Goal: Information Seeking & Learning: Learn about a topic

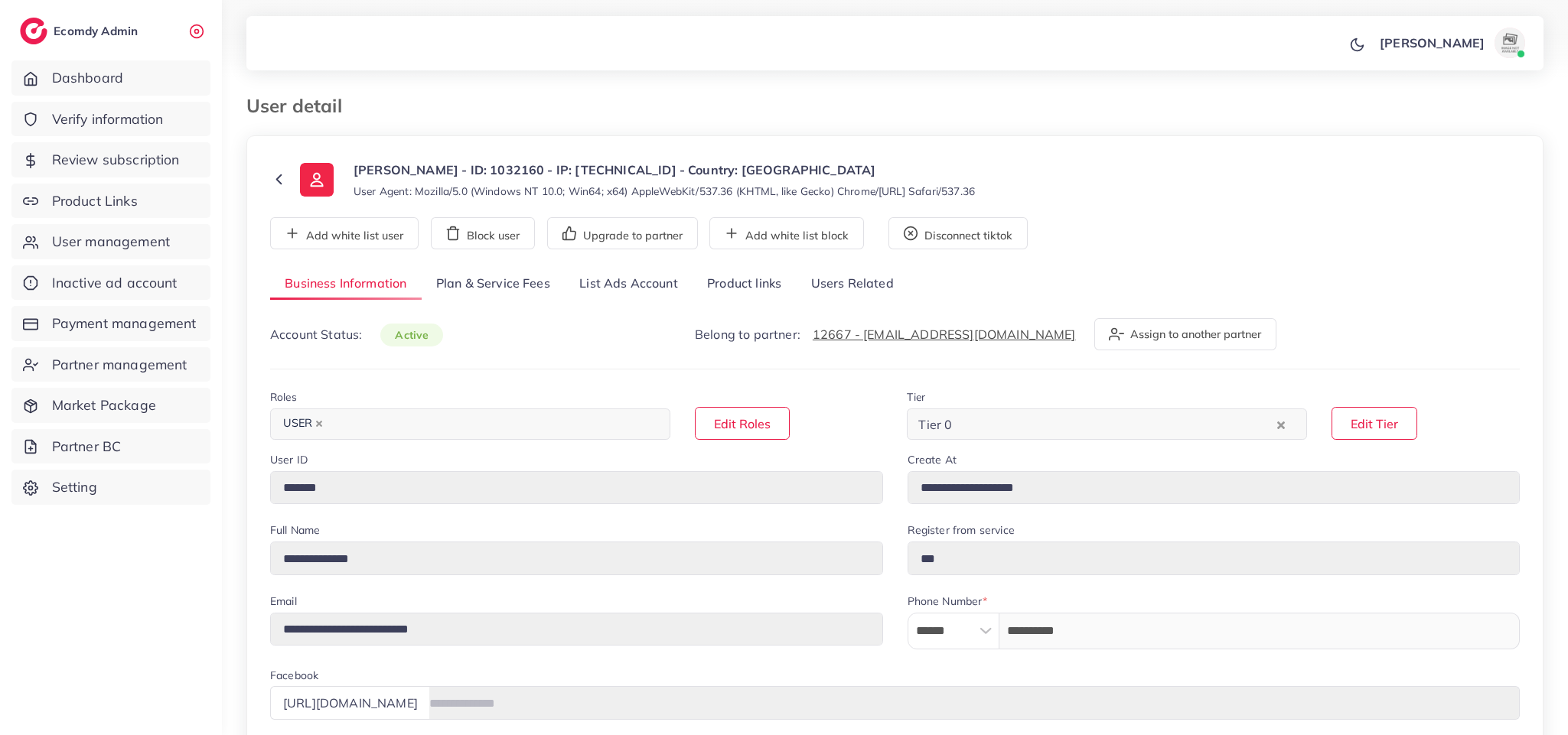
select select "********"
click at [620, 286] on link "List Ads Account" at bounding box center [629, 284] width 128 height 33
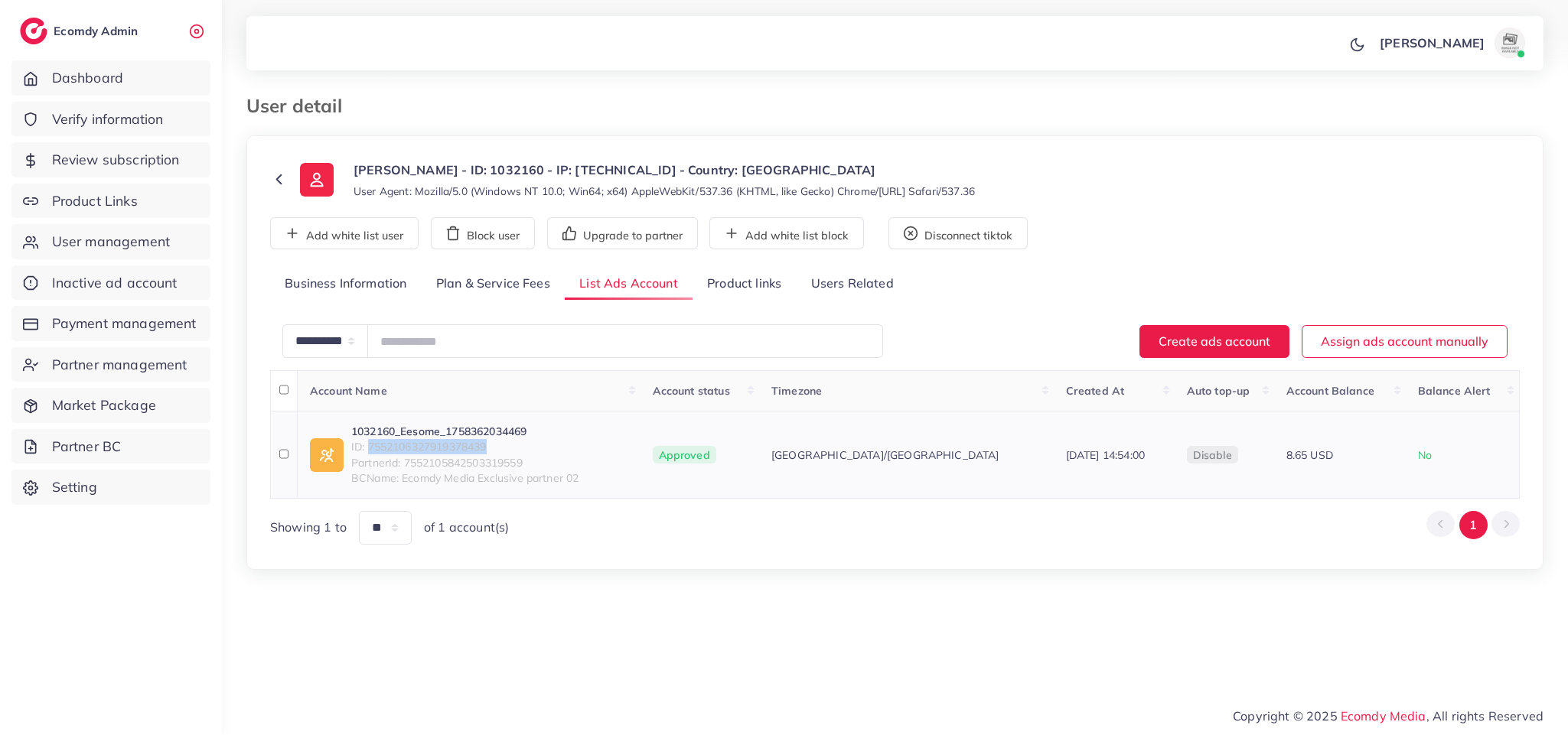
drag, startPoint x: 499, startPoint y: 448, endPoint x: 372, endPoint y: 442, distance: 127.1
click at [372, 442] on span "ID: 7552106327919378439" at bounding box center [465, 447] width 228 height 16
copy span "7552106327919378439"
click at [768, 285] on link "Product links" at bounding box center [745, 284] width 104 height 33
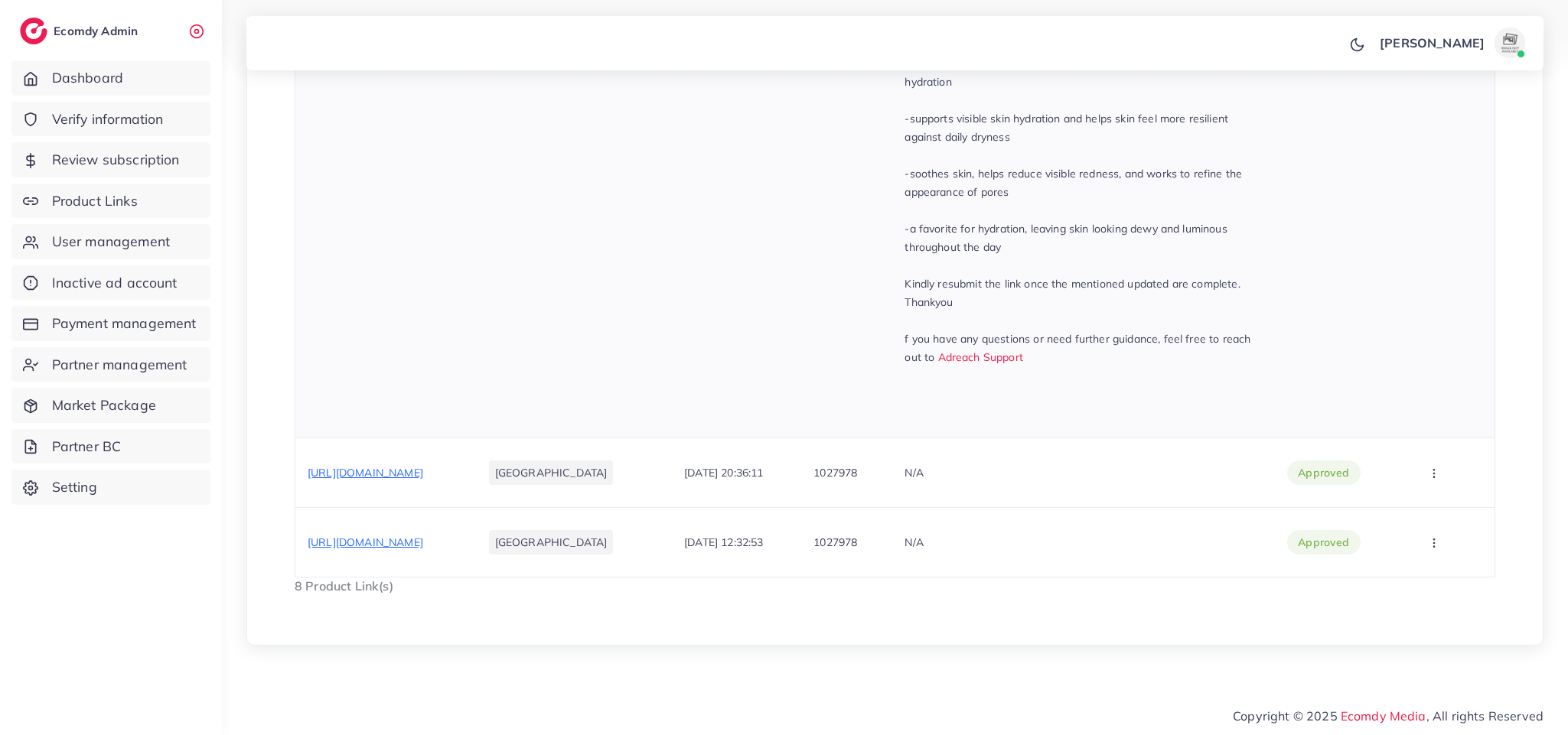
scroll to position [700, 0]
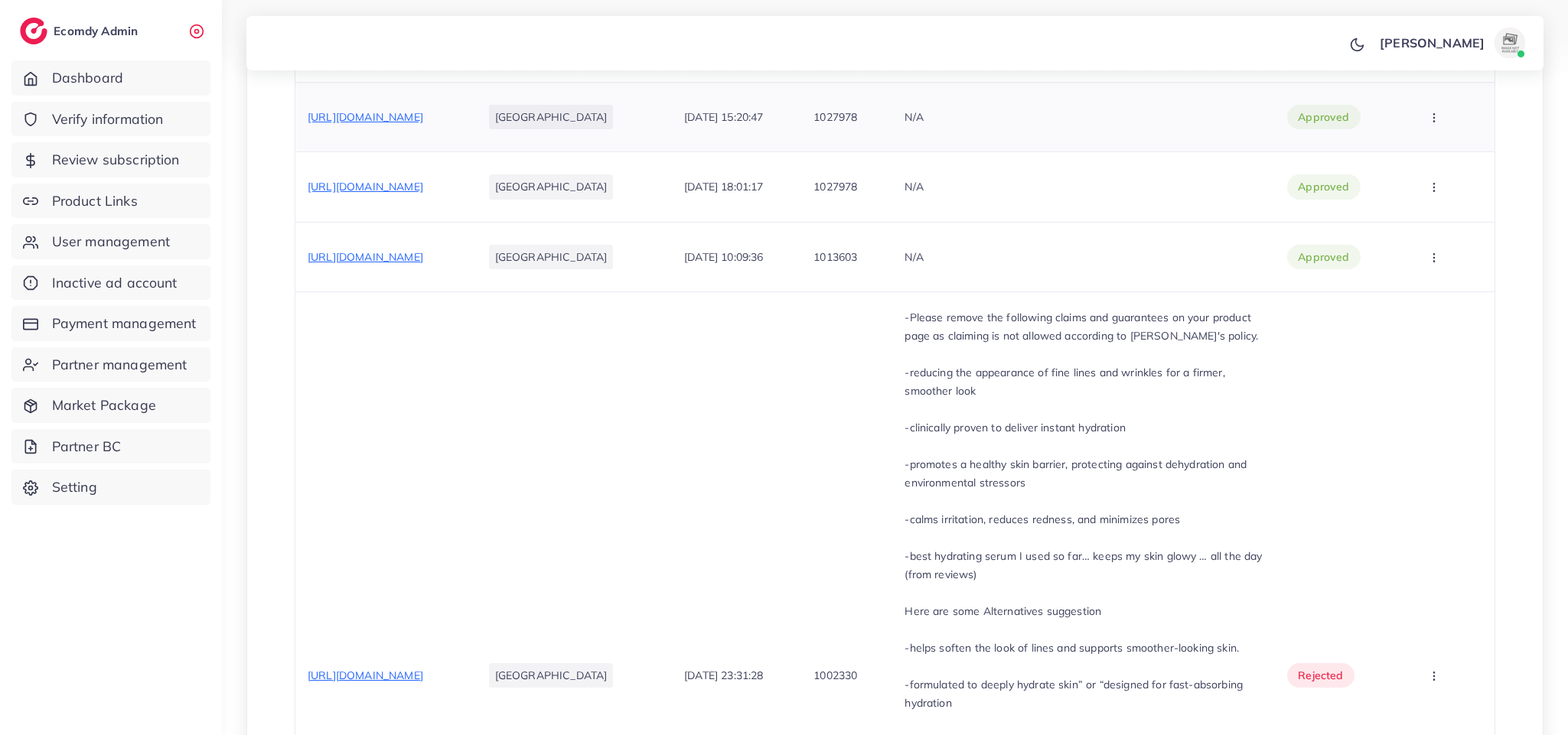
click at [424, 113] on span "[URL][DOMAIN_NAME]" at bounding box center [366, 117] width 116 height 14
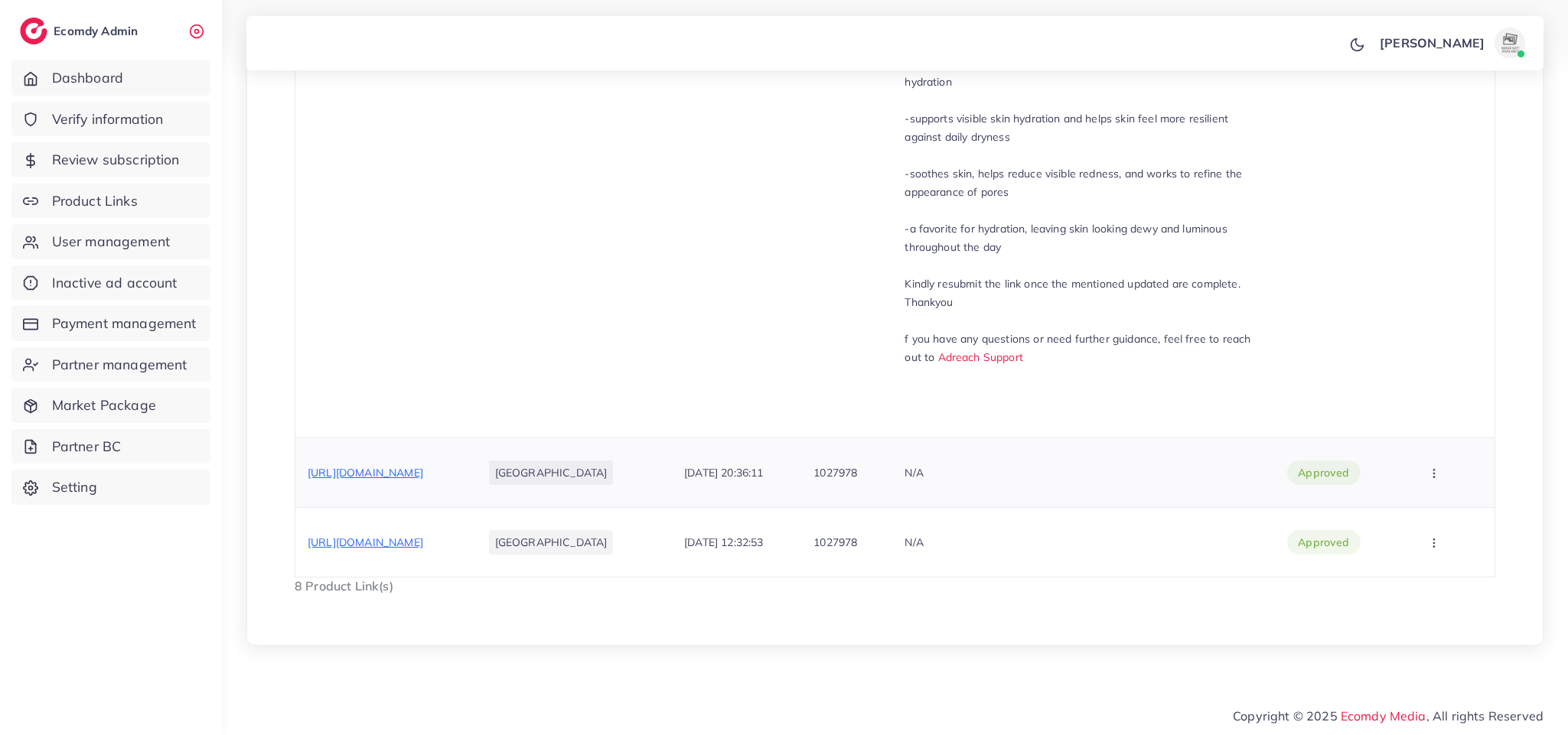
click at [424, 471] on span "[URL][DOMAIN_NAME]" at bounding box center [366, 473] width 116 height 14
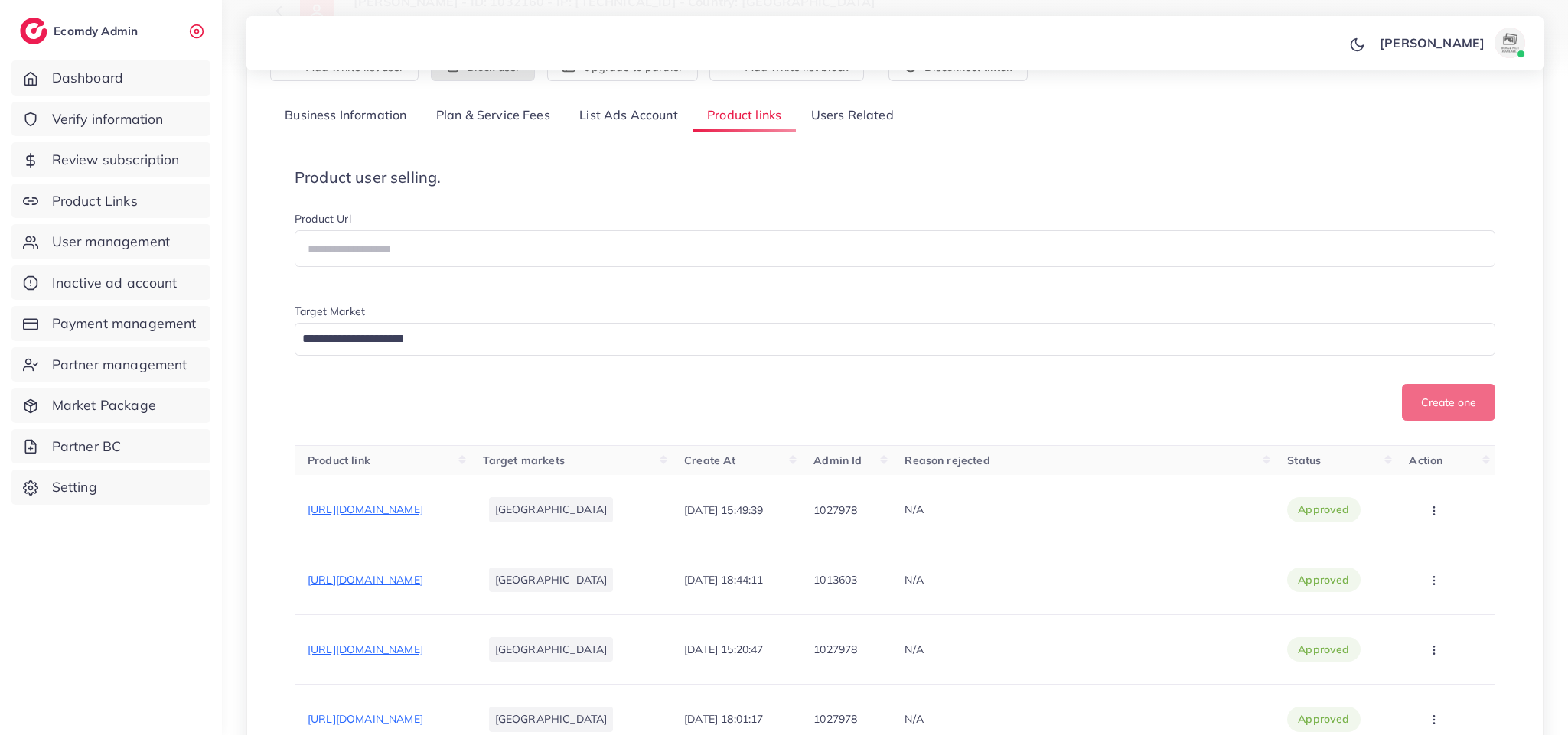
scroll to position [58, 0]
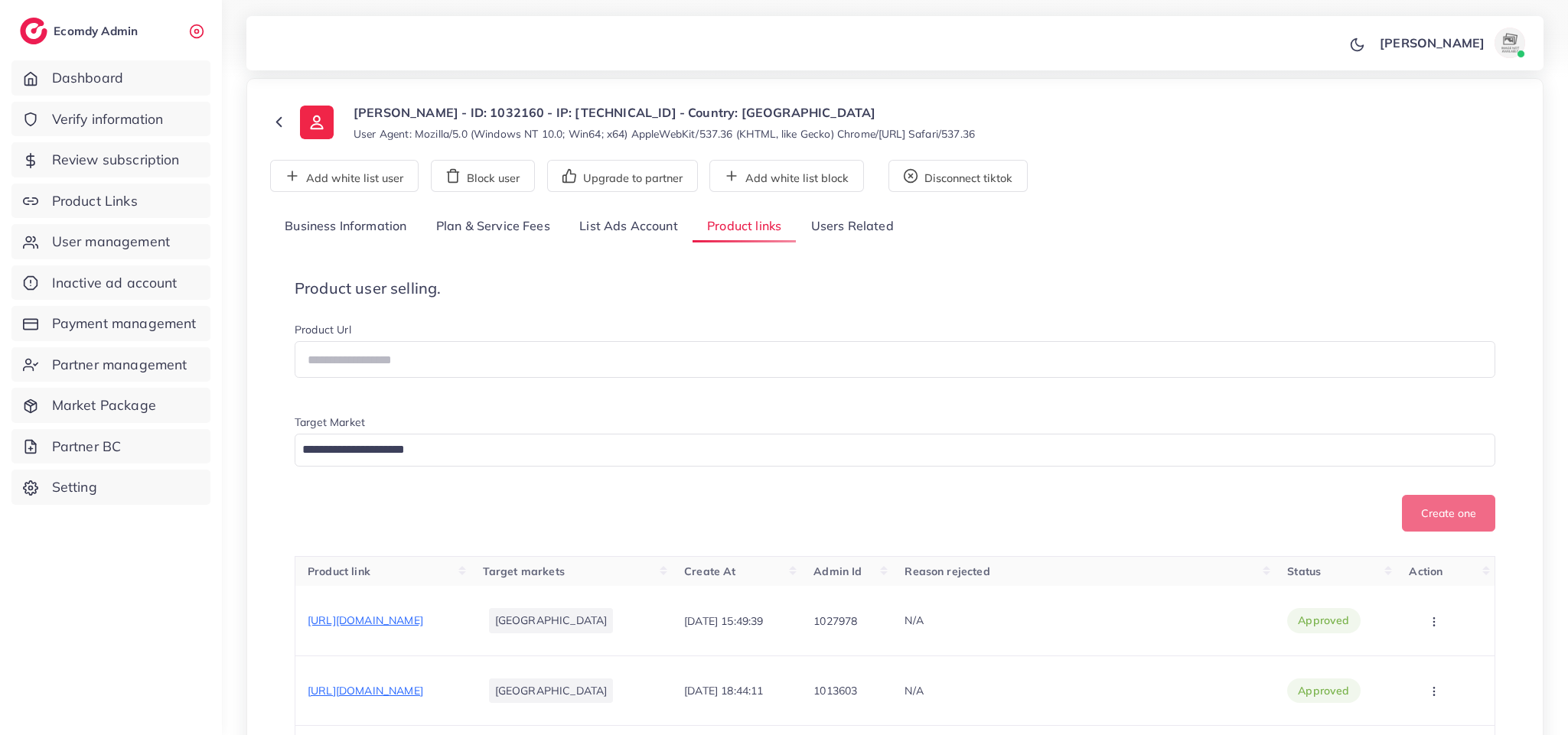
click at [659, 218] on link "List Ads Account" at bounding box center [629, 227] width 128 height 33
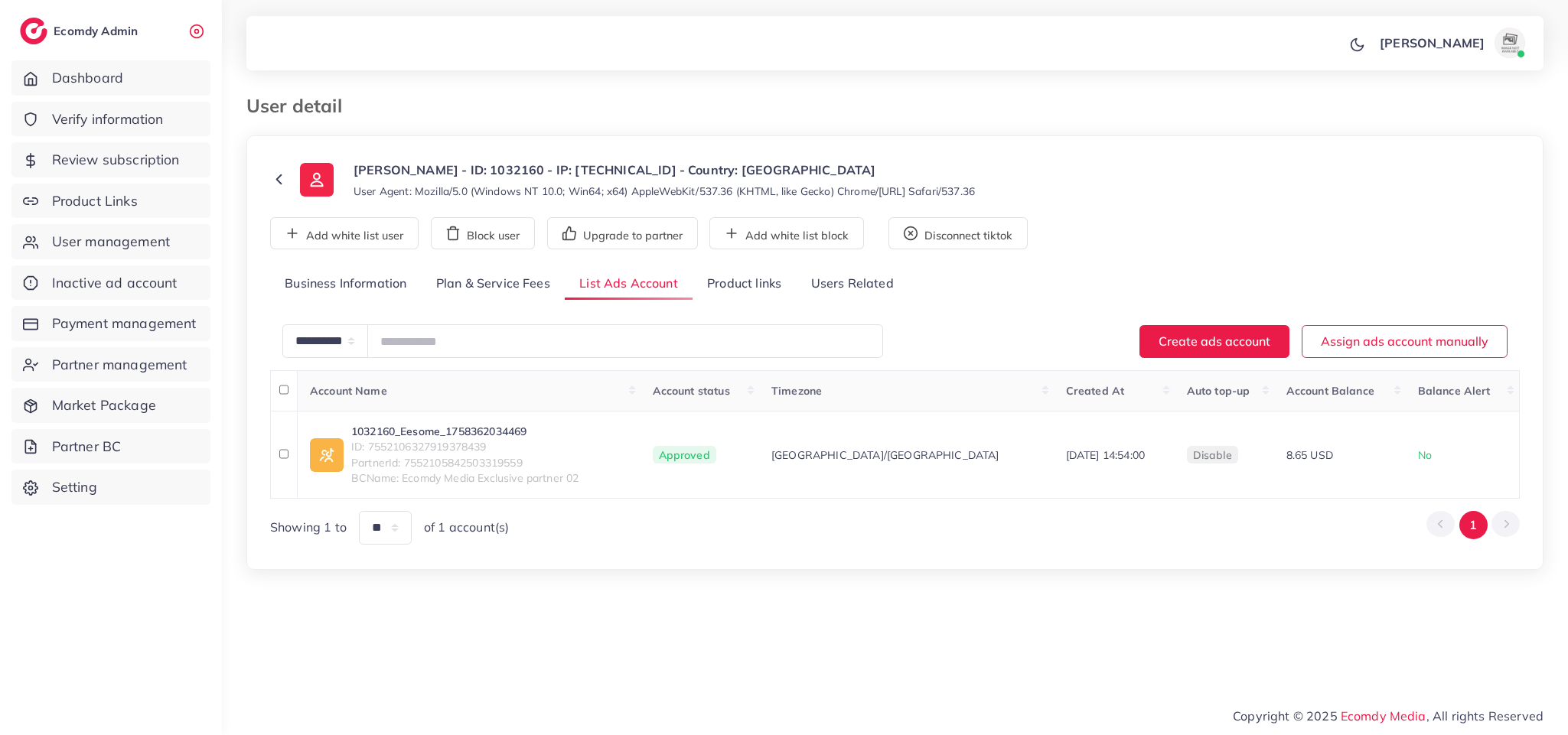
scroll to position [0, 0]
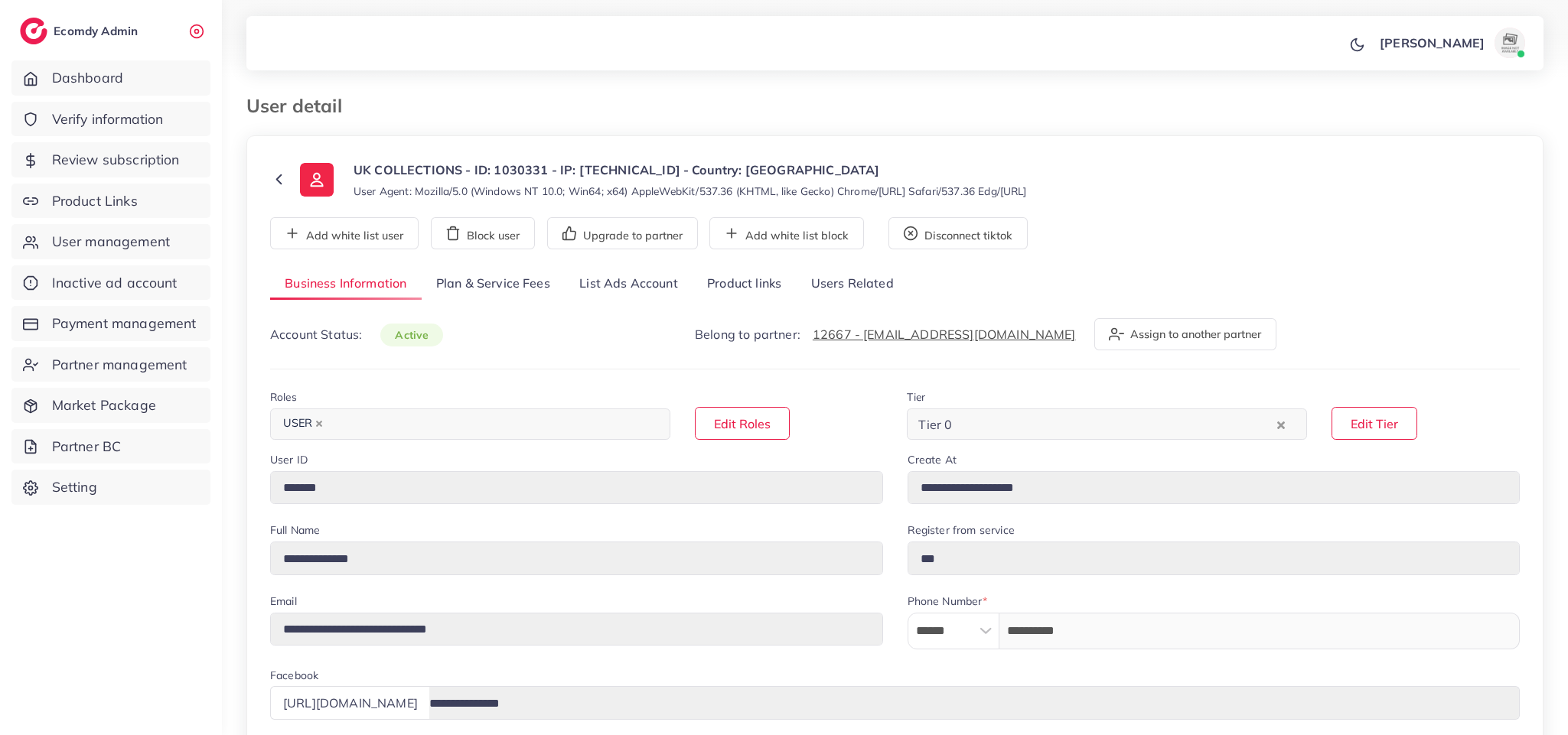
select select "********"
click at [742, 268] on link "Product links" at bounding box center [745, 284] width 104 height 33
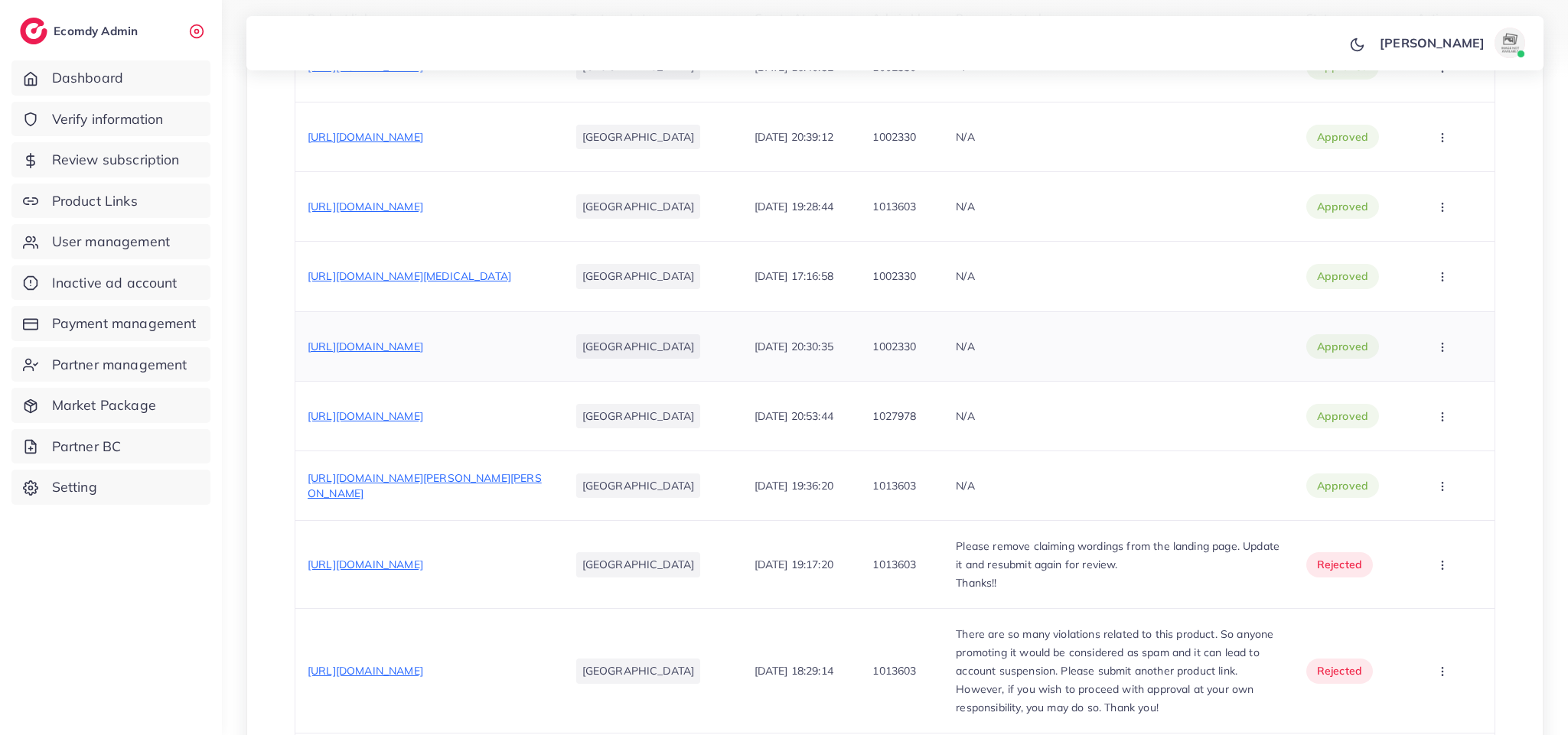
scroll to position [644, 0]
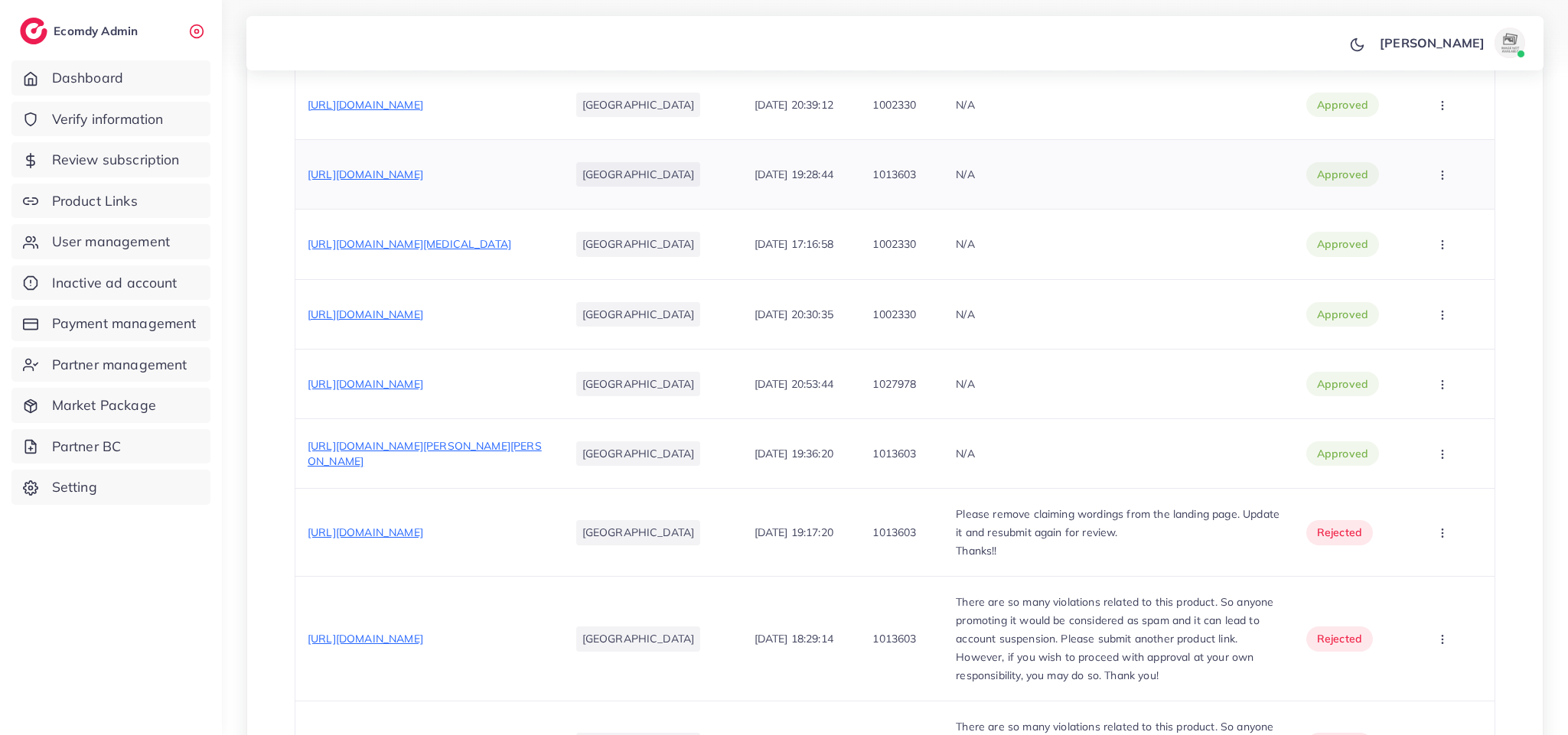
click at [478, 202] on td "https://www.ukcollections.shop/products/ultrasonic-skin-scrubber-deep-cleansing…" at bounding box center [426, 173] width 262 height 70
click at [424, 179] on span "https://www.ukcollections.shop/products/ultrasonic-skin-scrubber-deep-cleansing…" at bounding box center [366, 174] width 116 height 14
click at [424, 181] on span "https://www.ukcollections.shop/products/ultrasonic-skin-scrubber-deep-cleansing…" at bounding box center [366, 174] width 116 height 14
click at [420, 252] on div "https://www.ukcollections.shop/products/jade-roller-gua-sha-set-relax-refresh-%…" at bounding box center [410, 244] width 204 height 16
click at [419, 251] on span "https://www.ukcollections.shop/products/jade-roller-gua-sha-set-relax-refresh-%…" at bounding box center [410, 244] width 204 height 14
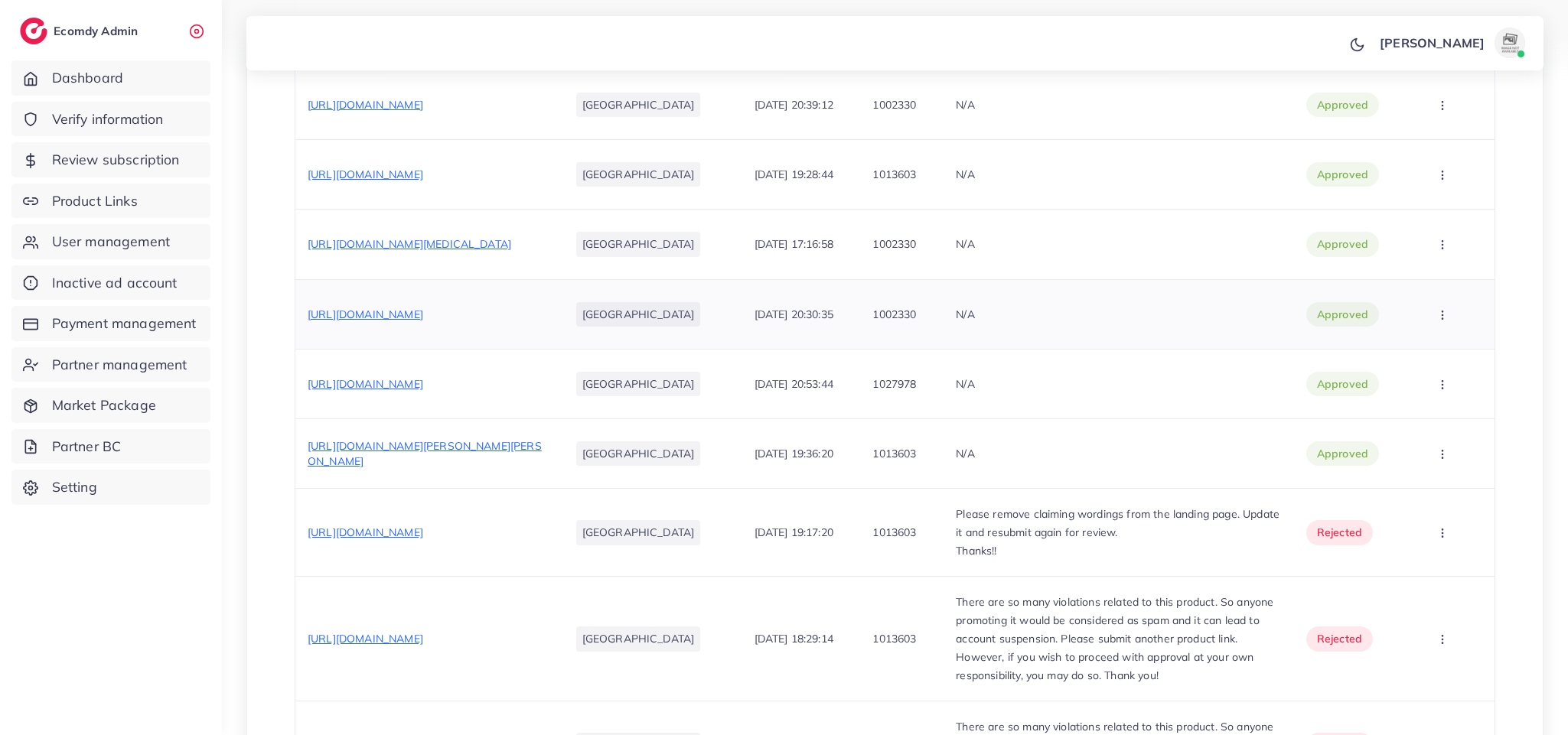
click at [424, 320] on span "https://www.ukcollections.shop/products/mini-portable-hair-straightener-travel-…" at bounding box center [366, 315] width 116 height 14
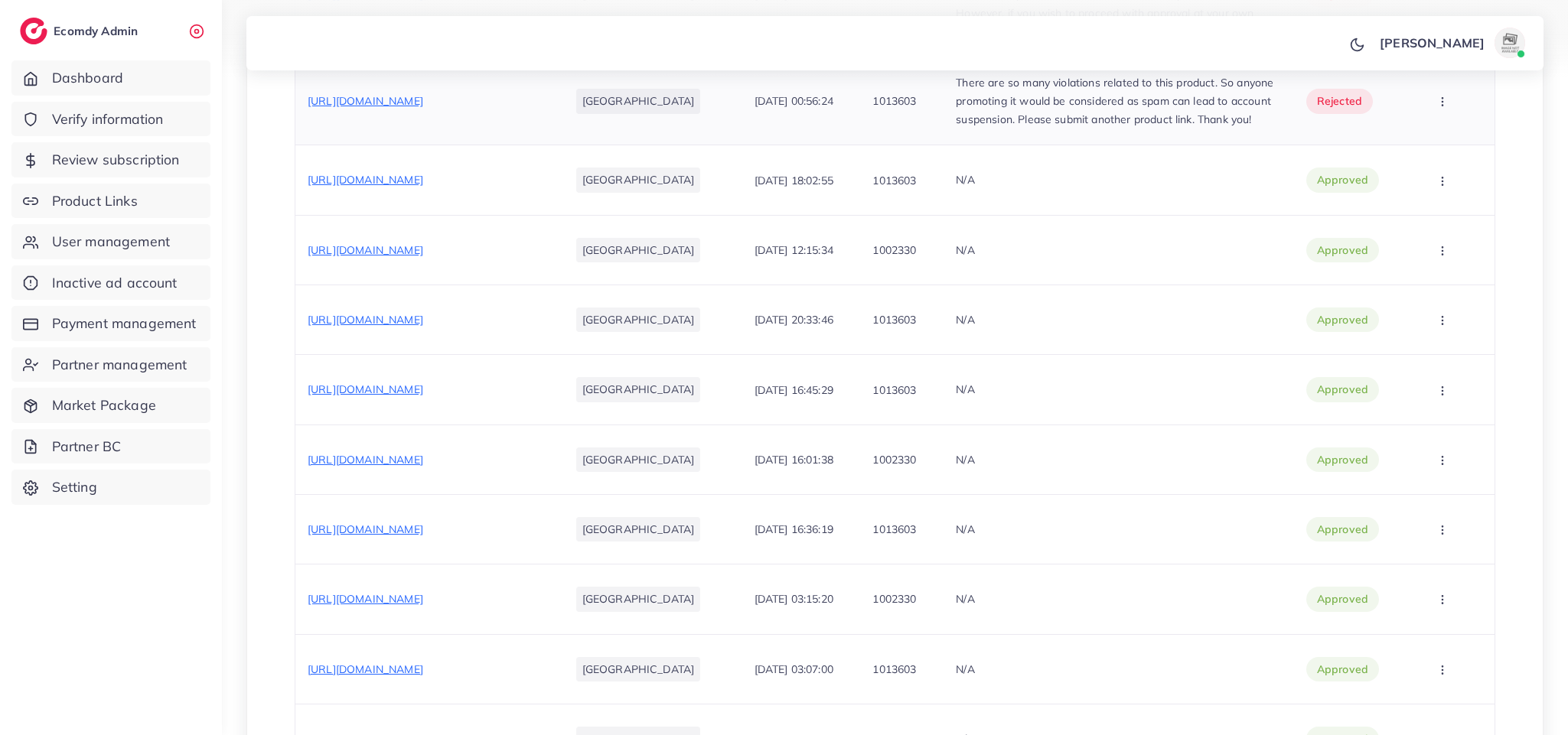
click at [424, 109] on div "https://www.ukcollections.shop/products/2-in-1-flawless-hair-remover-eyebrow-tr…" at bounding box center [366, 101] width 116 height 16
click at [424, 108] on span "https://www.ukcollections.shop/products/2-in-1-flawless-hair-remover-eyebrow-tr…" at bounding box center [366, 101] width 116 height 14
click at [424, 258] on div "https://alhudaperfumes.com/collections/35-ml-perfumes" at bounding box center [366, 250] width 116 height 16
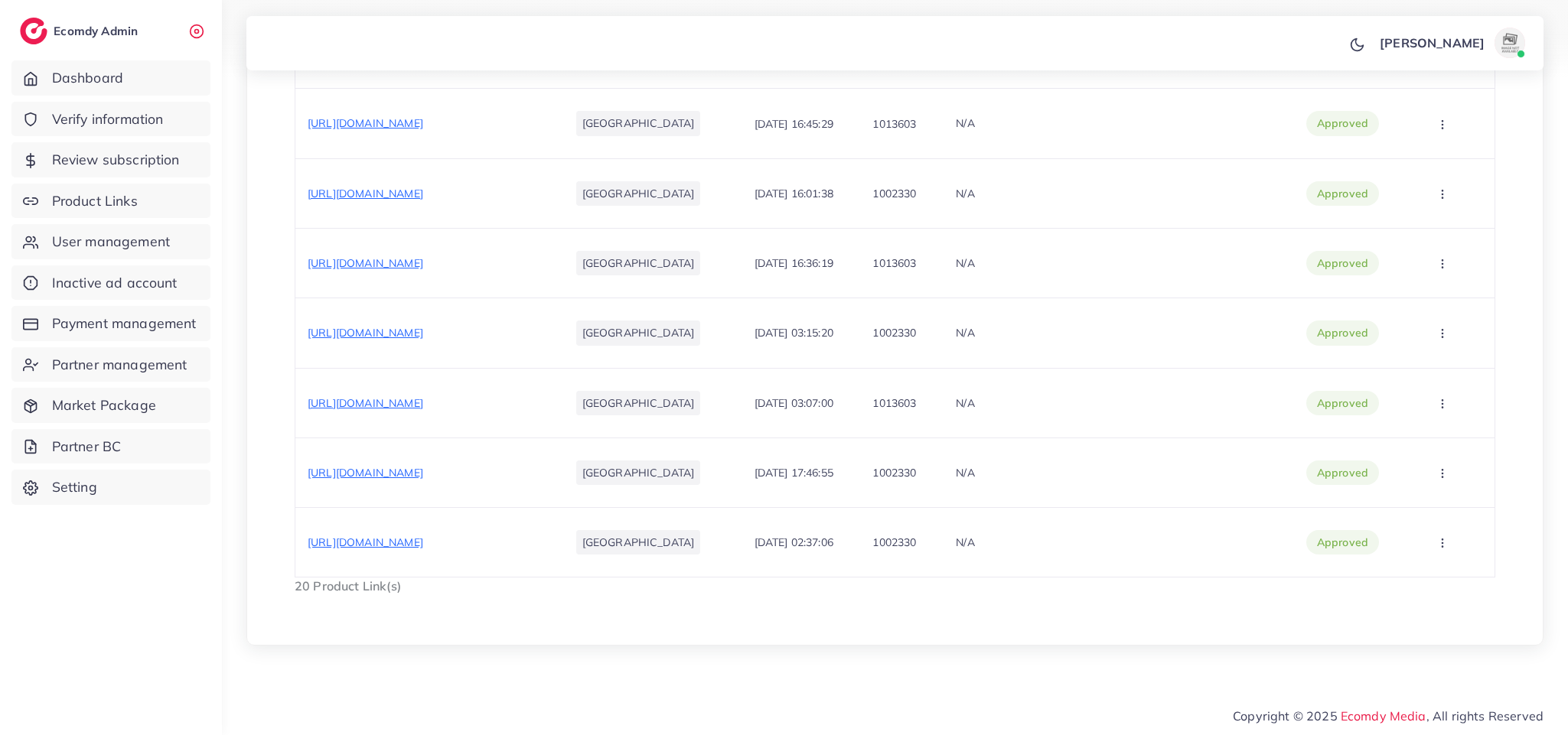
scroll to position [1640, 0]
click at [424, 256] on span "https://apna-trend.com/products/stylish-rope-chain-necklace-sleek-durable-perfe…" at bounding box center [366, 263] width 116 height 14
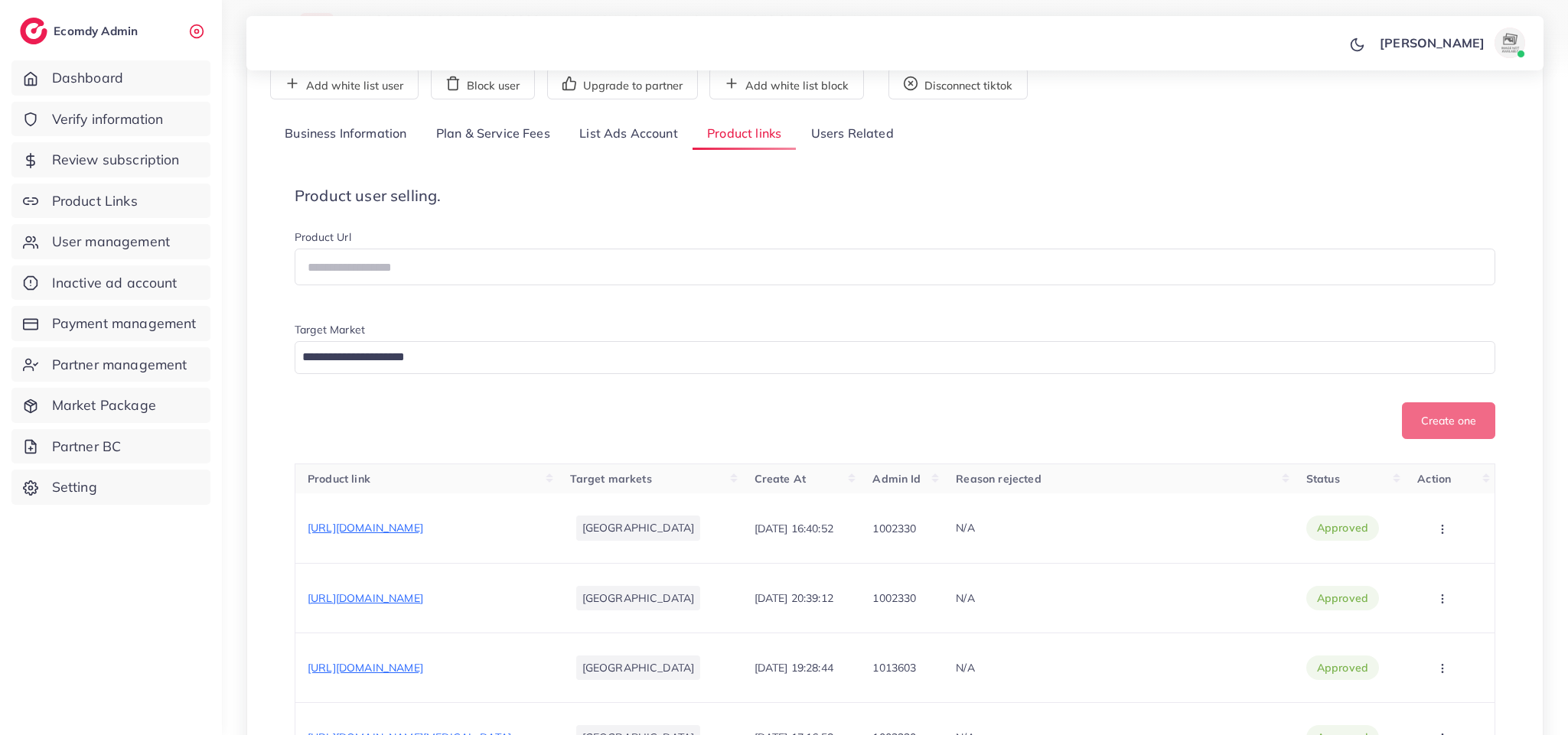
scroll to position [0, 0]
